Goal: Communication & Community: Ask a question

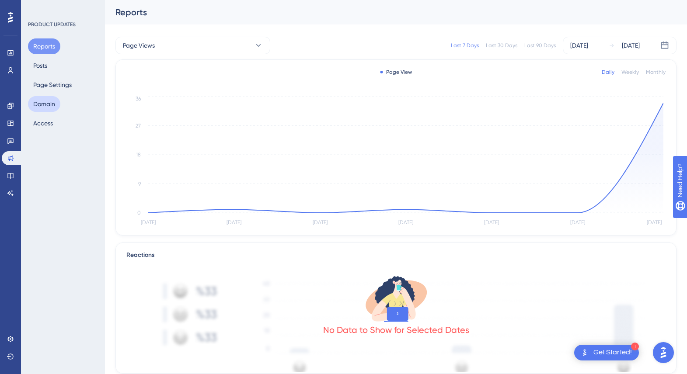
click at [37, 101] on button "Domain" at bounding box center [44, 104] width 32 height 16
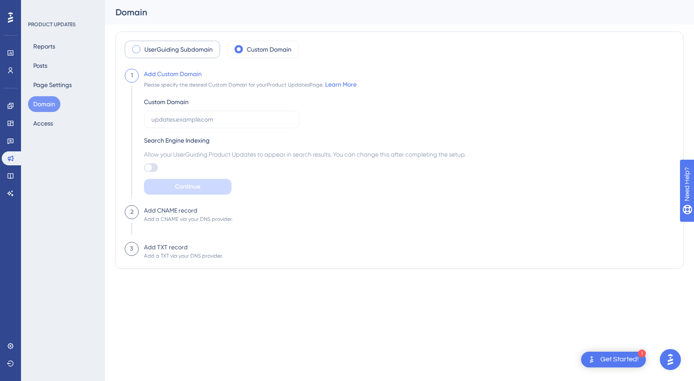
click at [137, 48] on span at bounding box center [136, 49] width 8 height 8
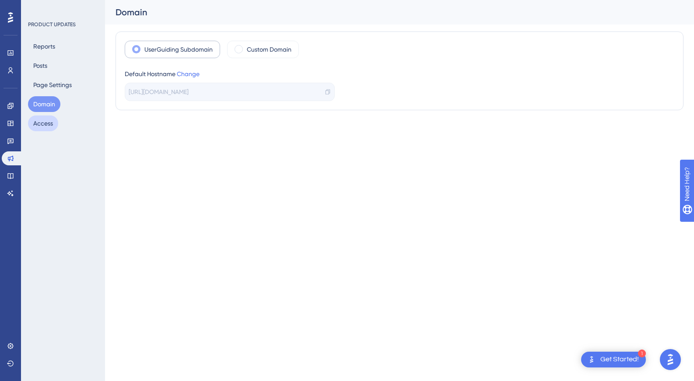
click at [44, 119] on button "Access" at bounding box center [43, 123] width 30 height 16
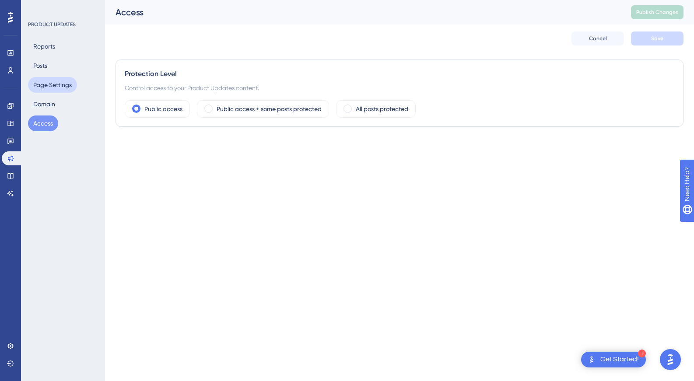
click at [49, 81] on button "Page Settings" at bounding box center [52, 85] width 49 height 16
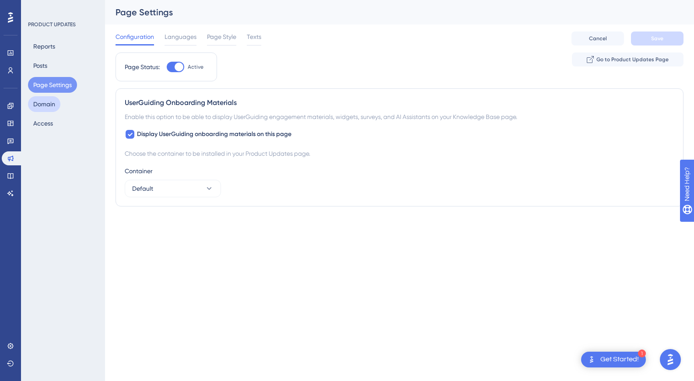
click at [44, 107] on button "Domain" at bounding box center [44, 104] width 32 height 16
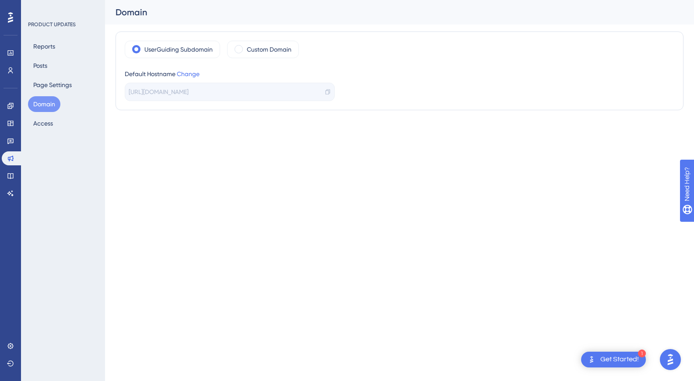
click at [11, 21] on icon at bounding box center [10, 17] width 5 height 10
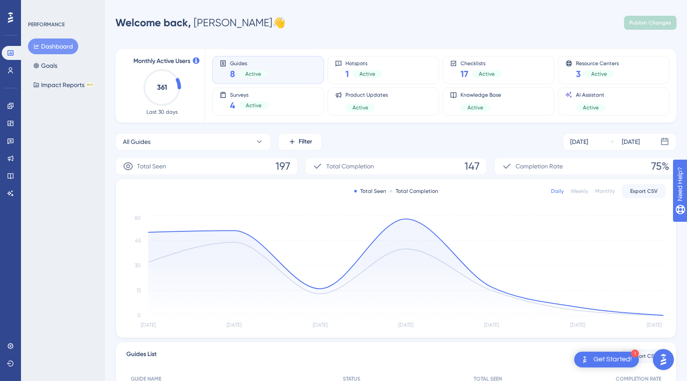
click at [664, 356] on img "Open AI Assistant Launcher" at bounding box center [664, 360] width 16 height 16
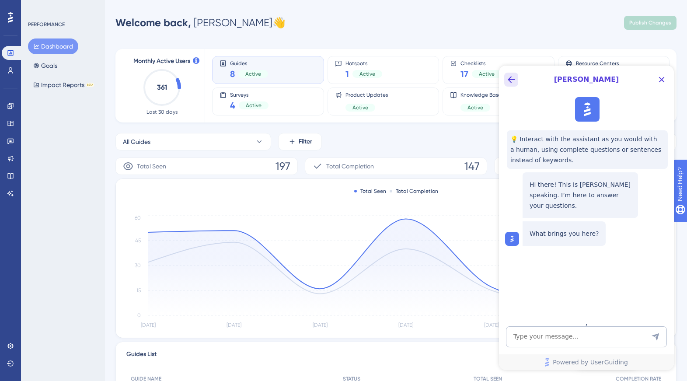
click at [515, 81] on icon "Back Button" at bounding box center [511, 79] width 10 height 10
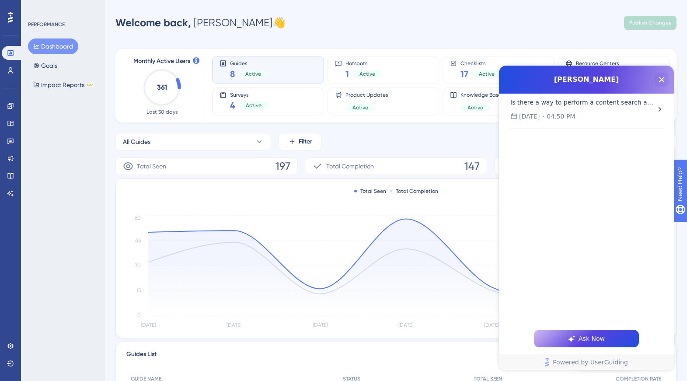
click at [663, 74] on icon "Close Button" at bounding box center [661, 79] width 10 height 10
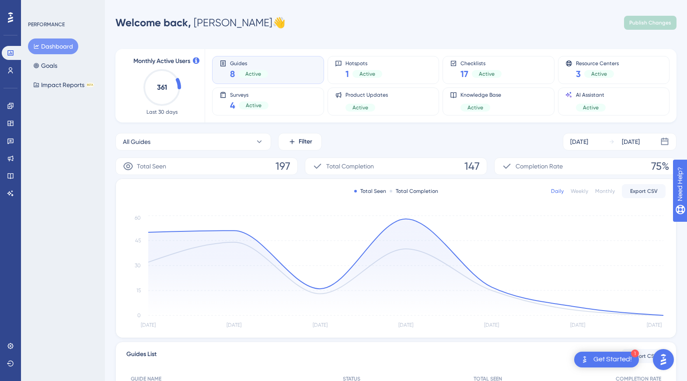
click at [600, 358] on div "Get Started!" at bounding box center [612, 360] width 38 height 10
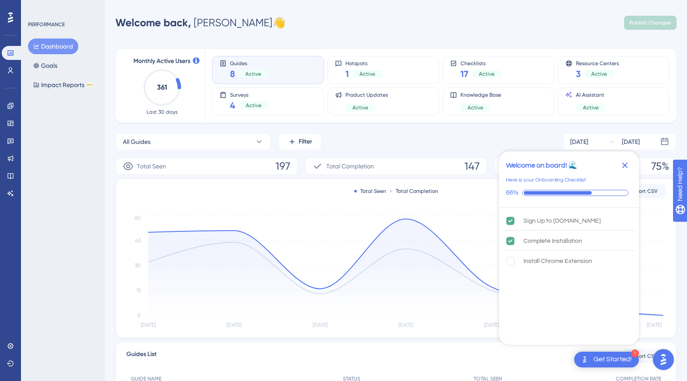
click at [626, 162] on icon "Close Checklist" at bounding box center [625, 165] width 10 height 10
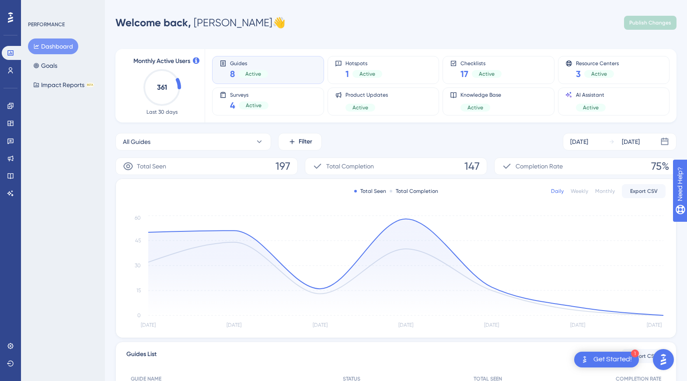
click at [660, 356] on img "Open AI Assistant Launcher" at bounding box center [664, 360] width 16 height 16
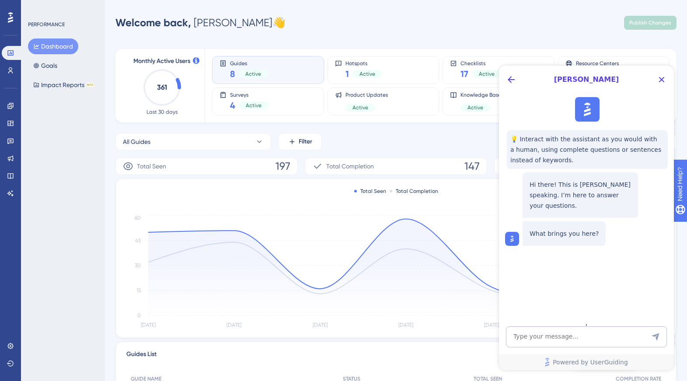
click at [678, 254] on div "Performance Users Engagement Widgets Feedback Product Updates Knowledge Base AI…" at bounding box center [396, 283] width 582 height 538
click at [663, 82] on icon "Close Button" at bounding box center [661, 79] width 10 height 10
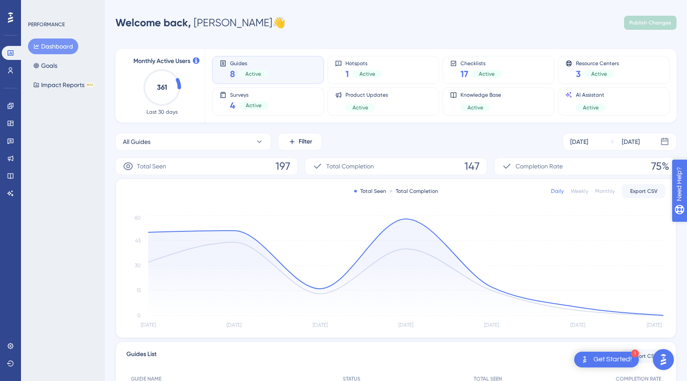
drag, startPoint x: 707, startPoint y: 228, endPoint x: 689, endPoint y: 432, distance: 204.1
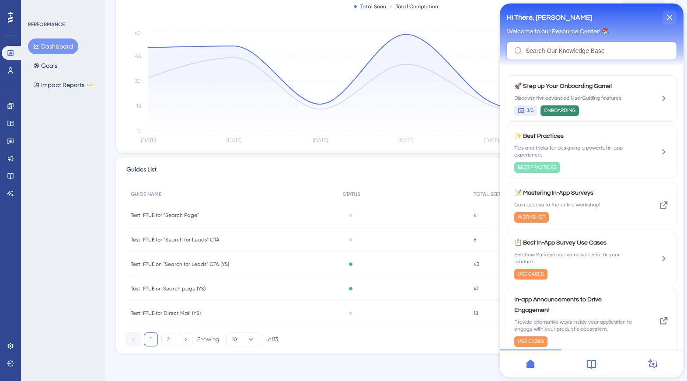
click at [679, 17] on div "Hi There, [PERSON_NAME] 👋 Welcome to our Resource Center! 📚" at bounding box center [592, 34] width 184 height 63
click at [672, 15] on div "close resource center" at bounding box center [670, 17] width 14 height 14
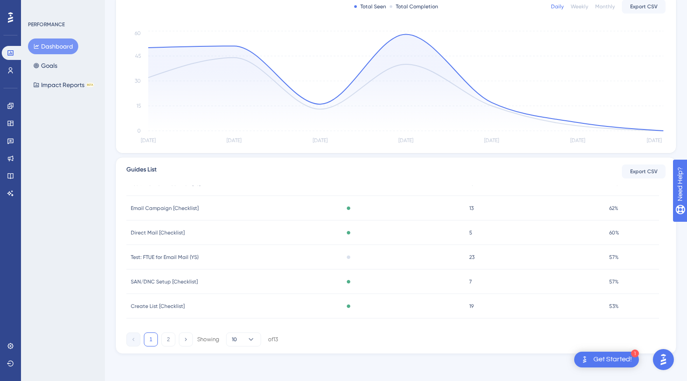
scroll to position [185, 0]
click at [9, 346] on icon at bounding box center [10, 345] width 7 height 7
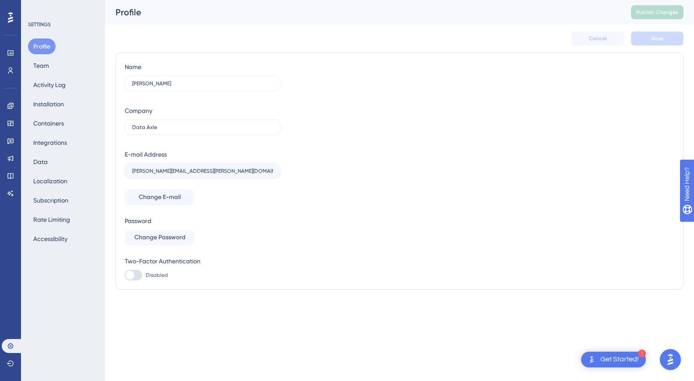
click at [681, 358] on div at bounding box center [670, 359] width 26 height 26
click at [673, 359] on img "Open AI Assistant Launcher" at bounding box center [670, 360] width 16 height 16
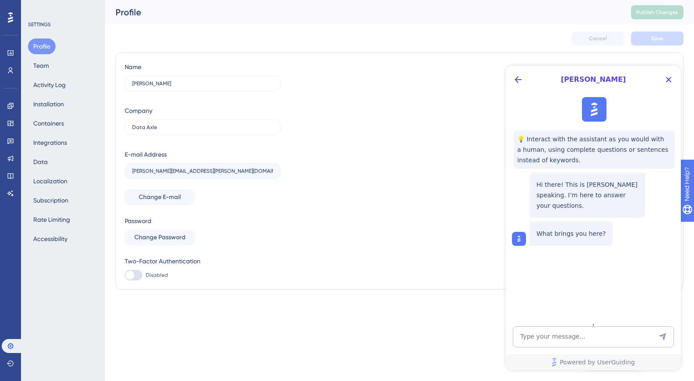
click at [573, 228] on p "What brings you here?" at bounding box center [570, 233] width 69 height 10
click at [541, 338] on textarea "AI Assistant Text Input" at bounding box center [593, 336] width 161 height 21
paste textarea "Subject: Need server-side friendly responses for reverse proxy (no iframe) + co…"
type textarea "Subject: Need server-side friendly responses for reverse proxy (no iframe) + co…"
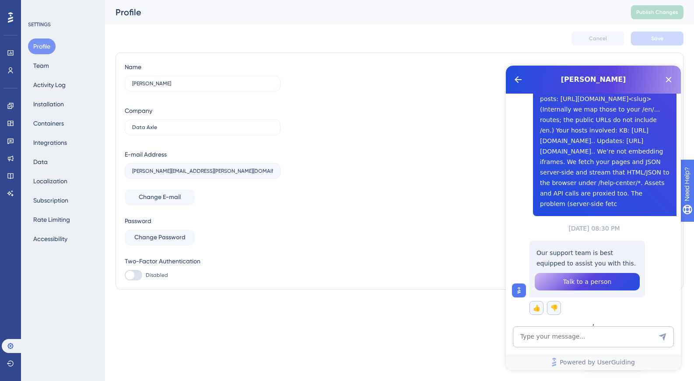
scroll to position [320, 0]
click at [566, 279] on span "Talk to a person" at bounding box center [587, 281] width 49 height 10
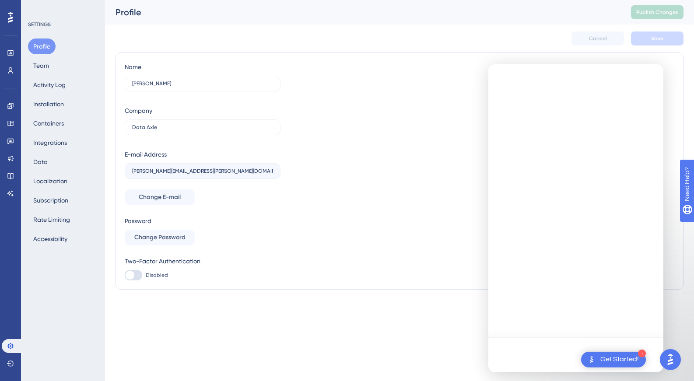
scroll to position [0, 0]
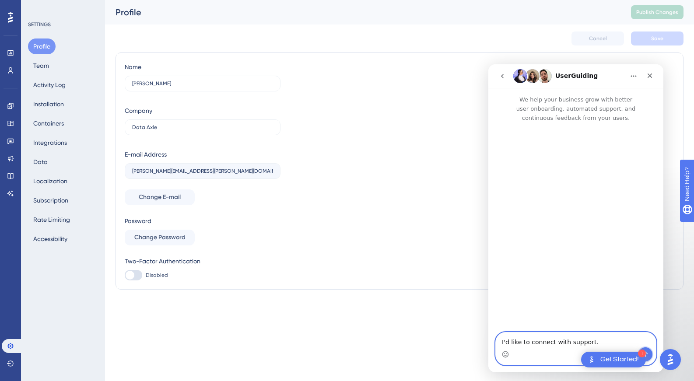
click at [646, 351] on button "Send a message…" at bounding box center [645, 354] width 14 height 14
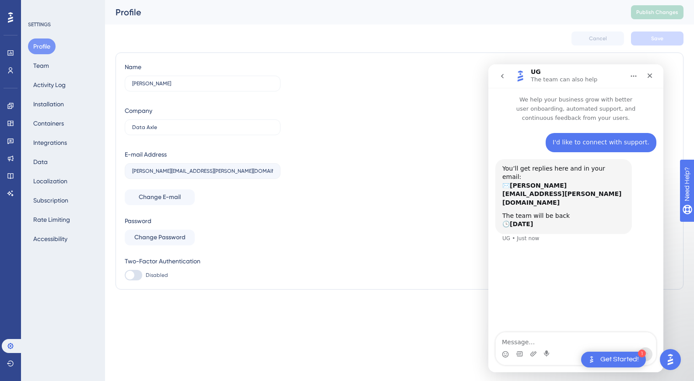
click at [540, 339] on textarea "Message…" at bounding box center [576, 339] width 160 height 15
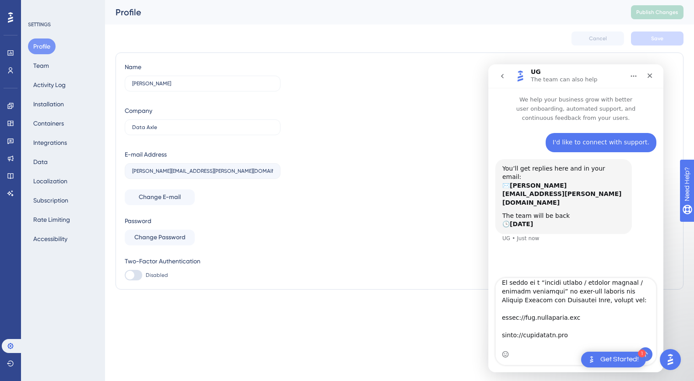
scroll to position [1336, 0]
click at [564, 344] on textarea "Message…" at bounding box center [576, 312] width 160 height 69
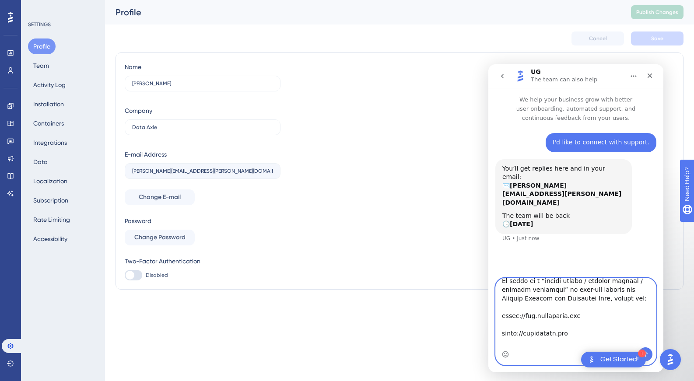
click at [506, 305] on textarea "Message…" at bounding box center [576, 312] width 160 height 69
type textarea "Loremip: Dolo sitame-cons adipisci elitseddo eiu tempori utlab (et dolore) + ma…"
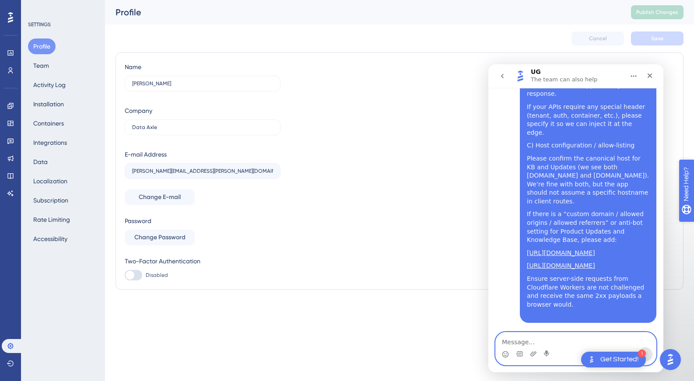
scroll to position [1210, 0]
click at [575, 340] on textarea "Message…" at bounding box center [576, 339] width 160 height 15
paste textarea "Acceptance criteria (how we’ll validate) From a headless server (no cookies/JS)…"
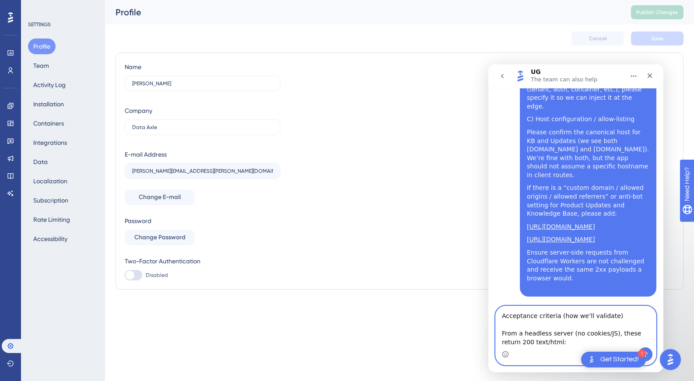
scroll to position [1236, 0]
click at [547, 343] on textarea "Acceptance criteria (how we’ll validate) From a headless server (no cookies/JS)…" at bounding box center [576, 326] width 160 height 41
click at [501, 323] on textarea "Acceptance criteria (how we’ll validate) From a headless server (no cookies/JS)…" at bounding box center [576, 326] width 160 height 41
type textarea "Acceptance criteria (how we’ll validate) From a headless server (no cookies/JS)…"
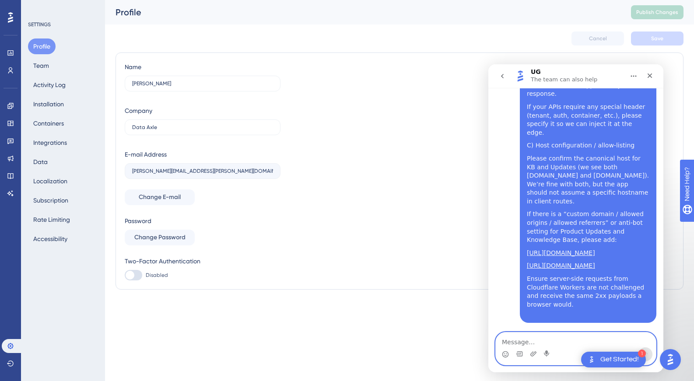
scroll to position [1210, 0]
click at [546, 338] on textarea "Message…" at bounding box center [576, 339] width 160 height 15
paste textarea "Acceptance criteria (how we’ll validate) From a headless server (no cookies/JS)…"
type textarea "Acceptance criteria (how we’ll validate) From a headless server (no cookies/JS)…"
paste textarea "Acceptance criteria (how we’ll validate) From a headless server (no cookies/JS)…"
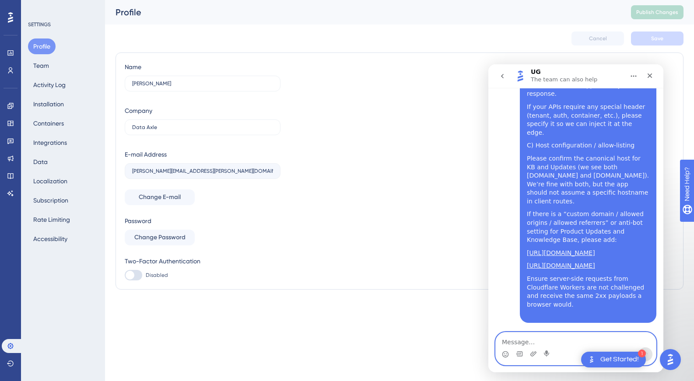
type textarea "Acceptance criteria (how we’ll validate) From a headless server (no cookies/JS)…"
click at [648, 73] on icon "Close" at bounding box center [649, 75] width 7 height 7
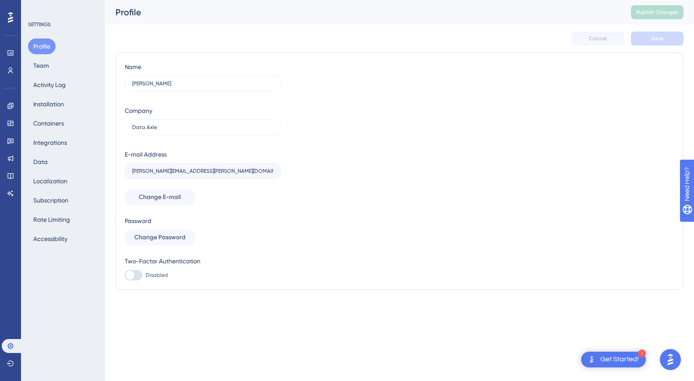
click at [677, 351] on div at bounding box center [670, 359] width 26 height 26
click at [680, 363] on div at bounding box center [670, 359] width 26 height 26
click at [677, 362] on img "Open AI Assistant Launcher" at bounding box center [670, 360] width 16 height 16
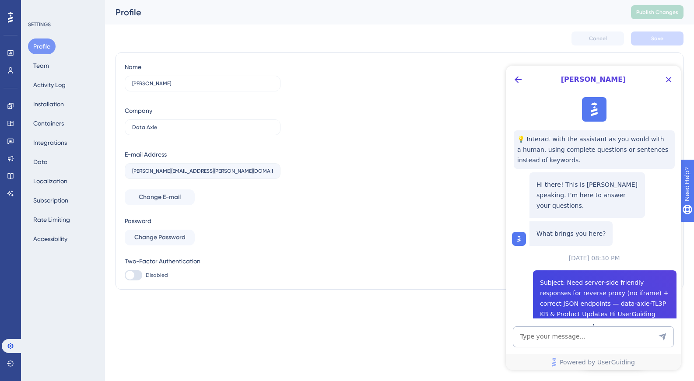
scroll to position [320, 0]
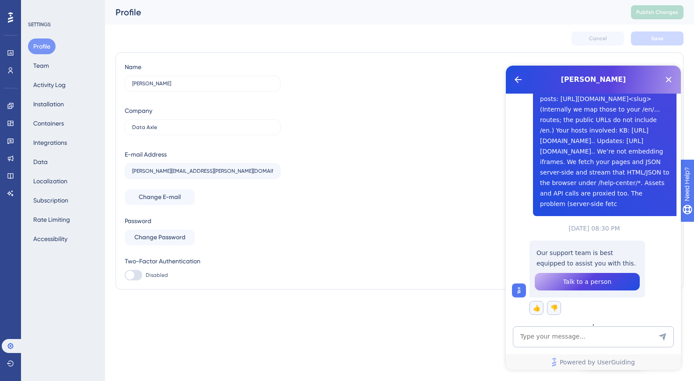
click at [513, 77] on icon "Back Button" at bounding box center [518, 79] width 10 height 10
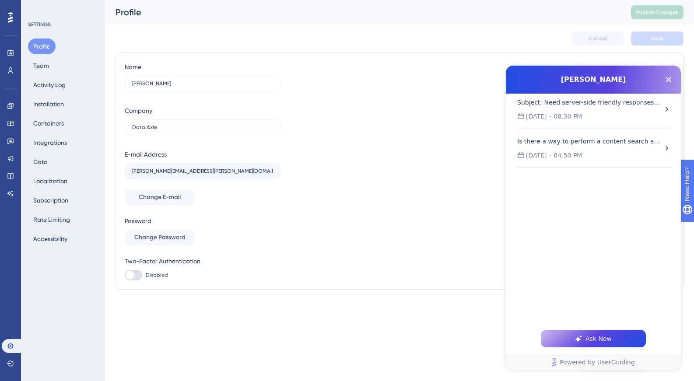
click at [546, 101] on div "Subject: Need server-side friendly responses for reverse proxy (no iframe) + co…" at bounding box center [588, 102] width 143 height 10
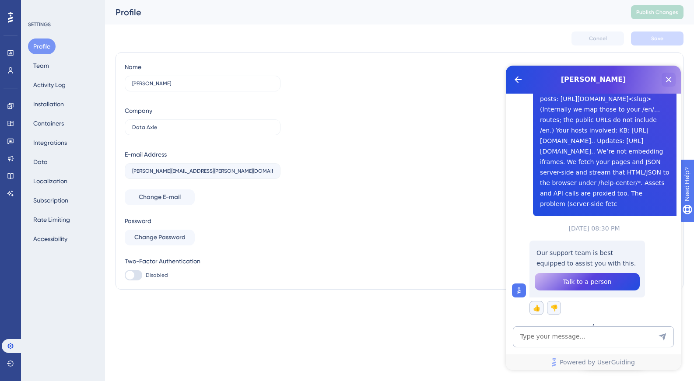
click at [670, 80] on icon "Close Button" at bounding box center [668, 79] width 10 height 10
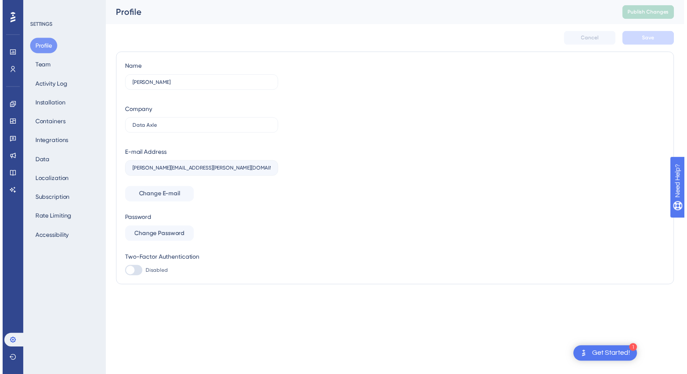
scroll to position [0, 0]
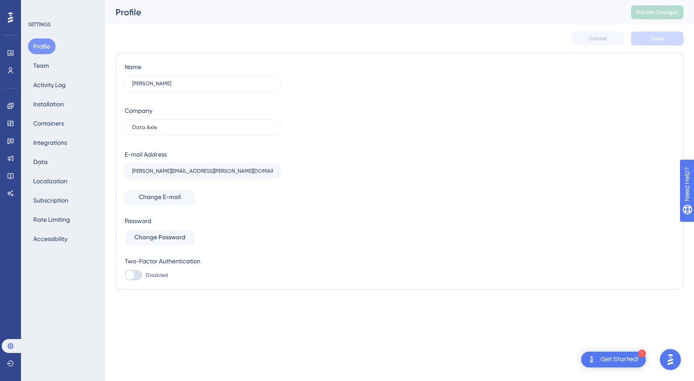
click at [607, 359] on div "Get Started!" at bounding box center [619, 360] width 38 height 10
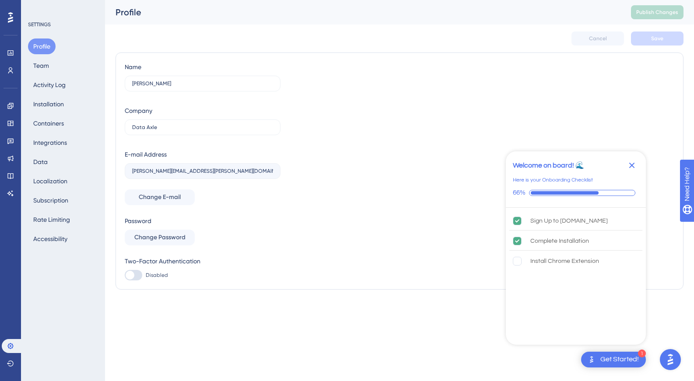
click at [543, 192] on div "Checklist progress: 66%" at bounding box center [564, 192] width 68 height 3
click at [519, 262] on rect "Install Chrome Extension is incomplete." at bounding box center [517, 261] width 8 height 8
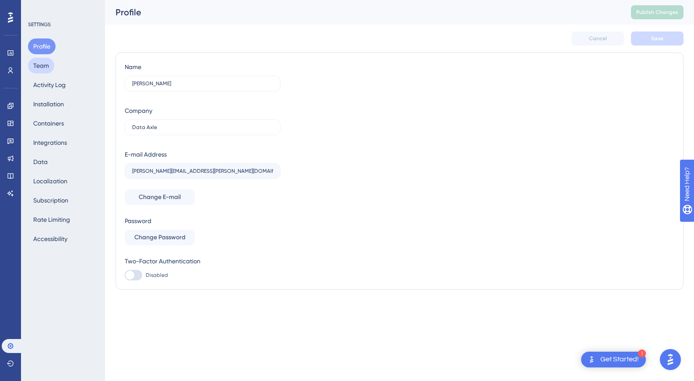
click at [39, 65] on button "Team" at bounding box center [41, 66] width 26 height 16
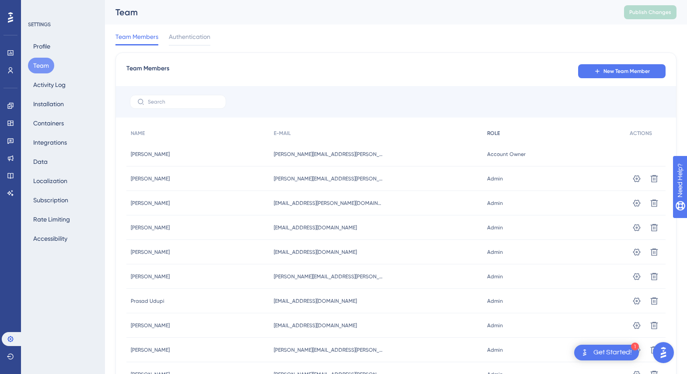
click at [487, 133] on span "ROLE" at bounding box center [493, 133] width 13 height 7
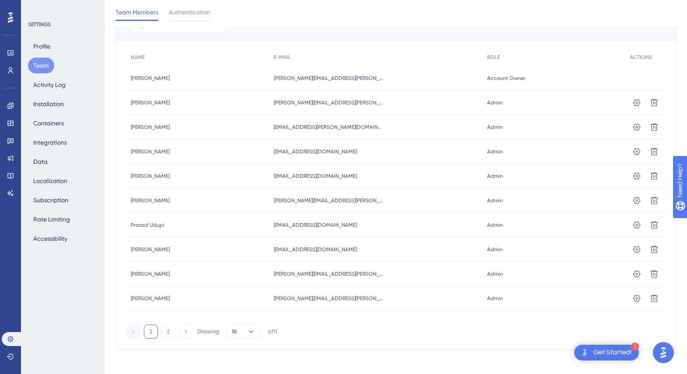
scroll to position [83, 0]
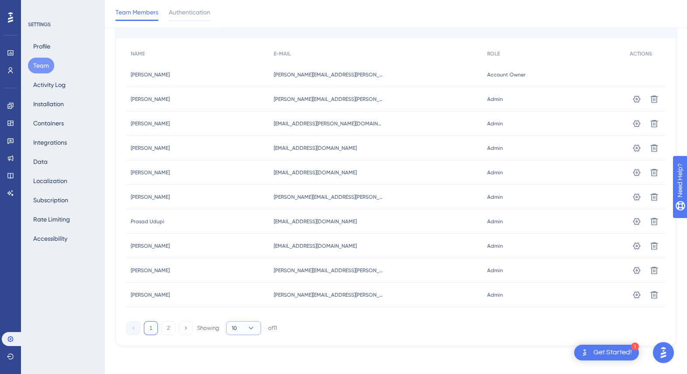
click at [252, 332] on icon at bounding box center [251, 328] width 9 height 9
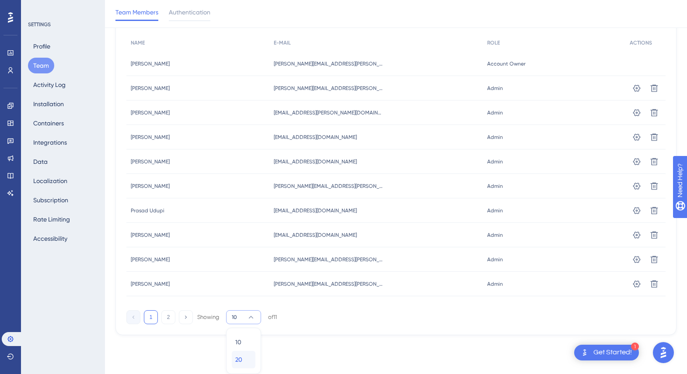
click at [244, 354] on button "20 20" at bounding box center [244, 359] width 24 height 17
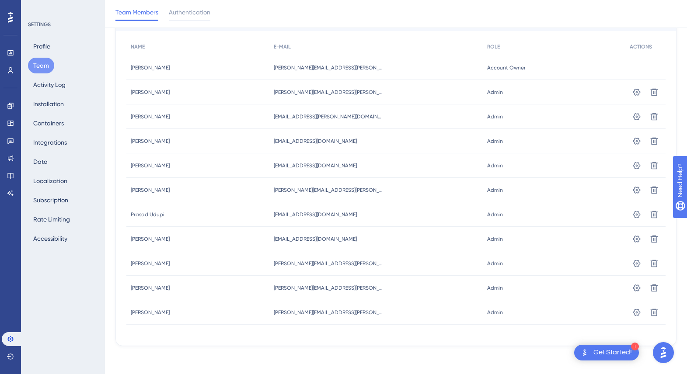
scroll to position [90, 0]
click at [42, 123] on button "Containers" at bounding box center [48, 123] width 41 height 16
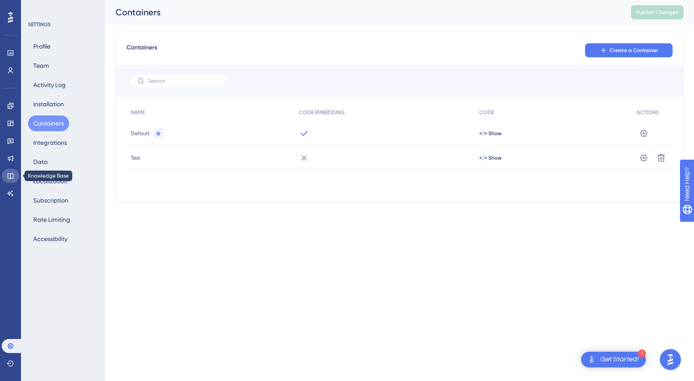
click at [13, 177] on icon at bounding box center [10, 176] width 6 height 6
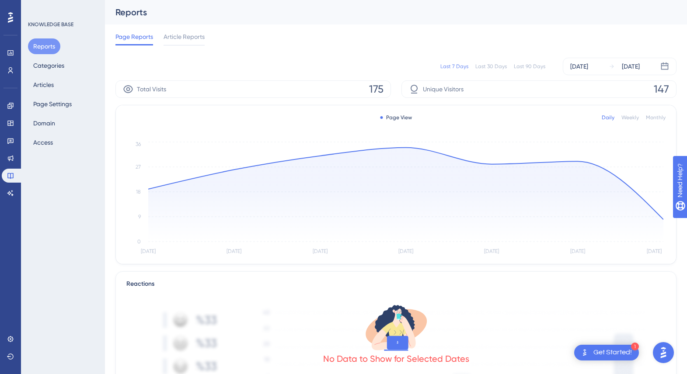
click at [623, 349] on div "Get Started!" at bounding box center [612, 353] width 38 height 10
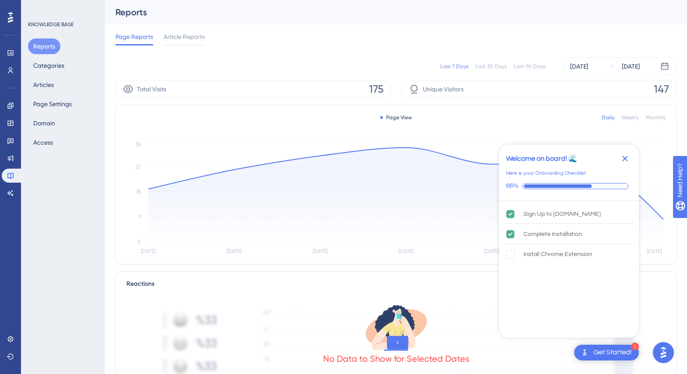
click at [622, 155] on icon "Close Checklist" at bounding box center [625, 159] width 10 height 10
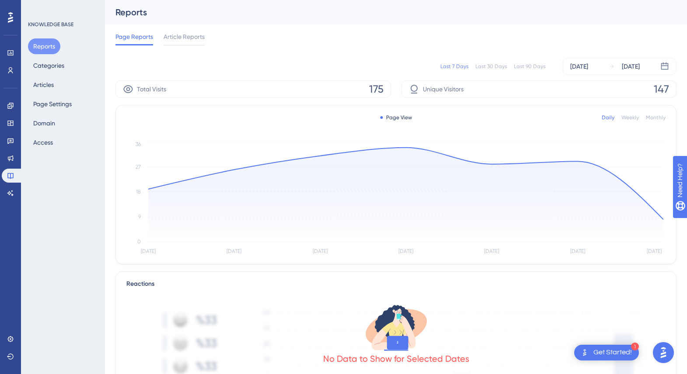
drag, startPoint x: 664, startPoint y: 350, endPoint x: 1314, endPoint y: 690, distance: 733.7
click at [664, 350] on img "Open AI Assistant Launcher" at bounding box center [664, 353] width 16 height 16
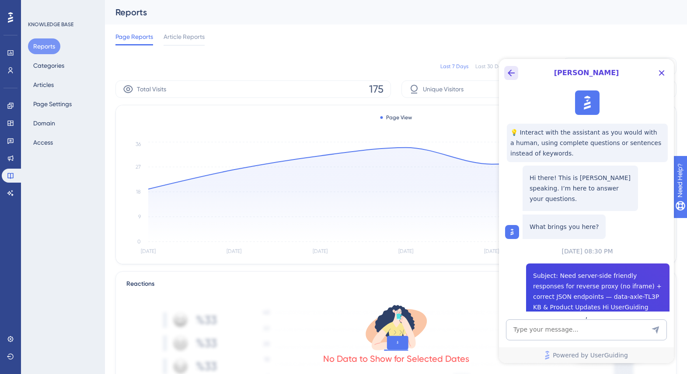
click at [511, 72] on icon "Back Button" at bounding box center [511, 73] width 10 height 10
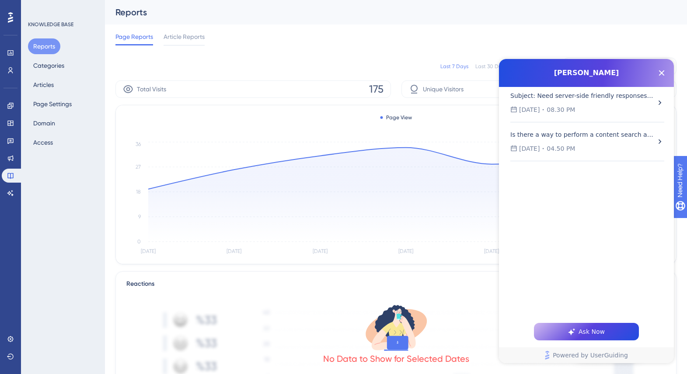
click at [554, 90] on div "[PERSON_NAME] Subject: Need server-side friendly responses for reverse proxy (n…" at bounding box center [586, 211] width 175 height 304
click at [550, 94] on div "Subject: Need server-side friendly responses for reverse proxy (no iframe) + co…" at bounding box center [581, 96] width 143 height 10
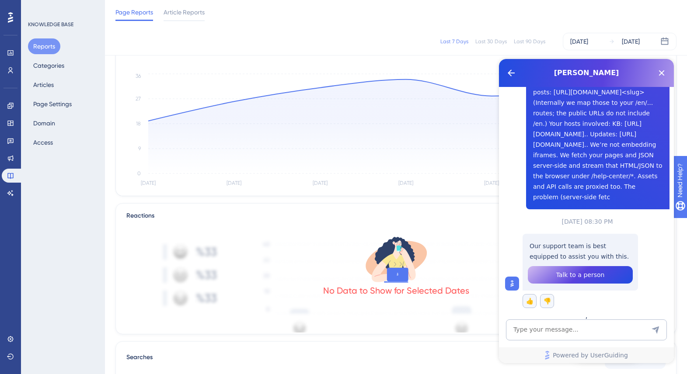
scroll to position [74, 0]
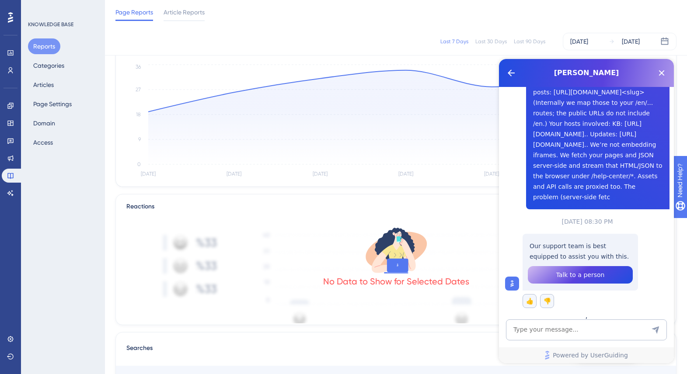
click at [604, 274] on button "Talk to a person" at bounding box center [580, 274] width 105 height 17
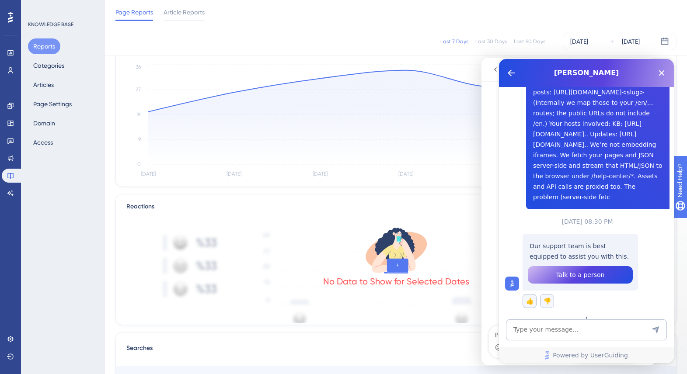
scroll to position [0, 0]
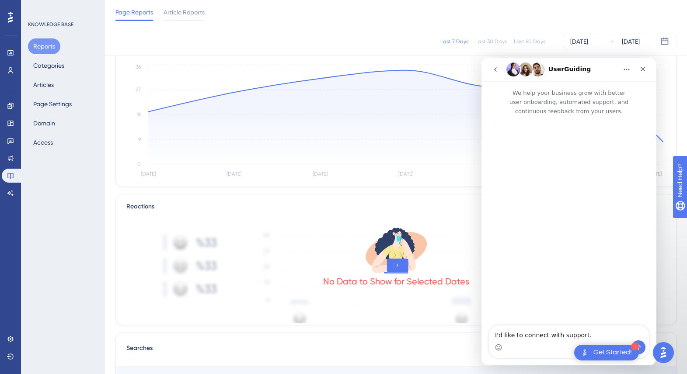
click at [562, 113] on p "We help your business grow with better user onboarding, automated support, and …" at bounding box center [569, 98] width 175 height 35
click at [521, 335] on textarea "I'd like to connect with support." at bounding box center [569, 333] width 160 height 15
click at [496, 67] on icon "go back" at bounding box center [495, 69] width 7 height 7
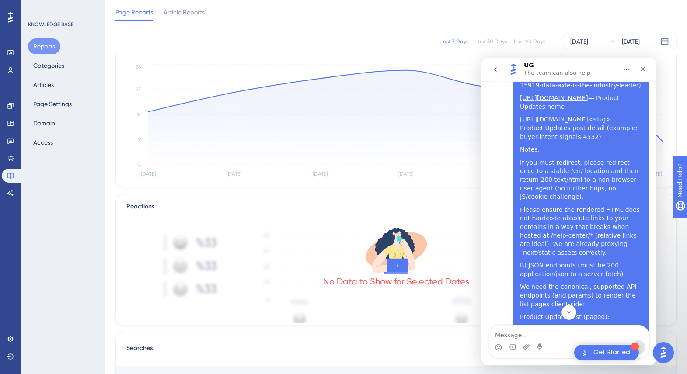
scroll to position [1210, 0]
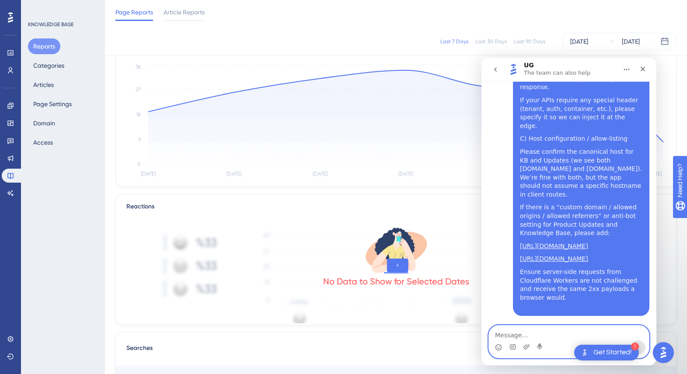
click at [534, 336] on textarea "Message…" at bounding box center [569, 333] width 160 height 15
paste textarea "Extra context (why we’re asking) We see HTTP/2 308 at ...[DOMAIN_NAME][URL] for…"
type textarea "Extra context (why we’re asking) We see HTTP/2 308 at ...[DOMAIN_NAME][URL] for…"
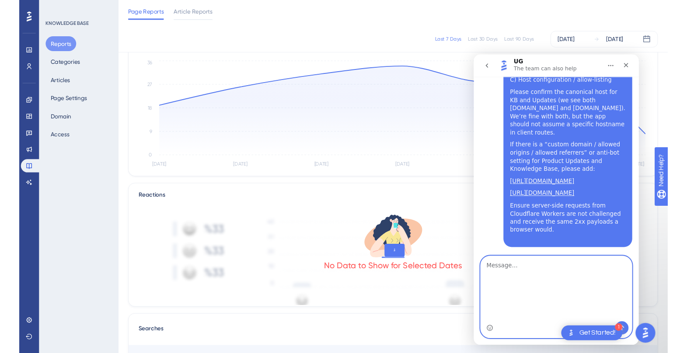
scroll to position [1423, 0]
